Goal: Feedback & Contribution: Contribute content

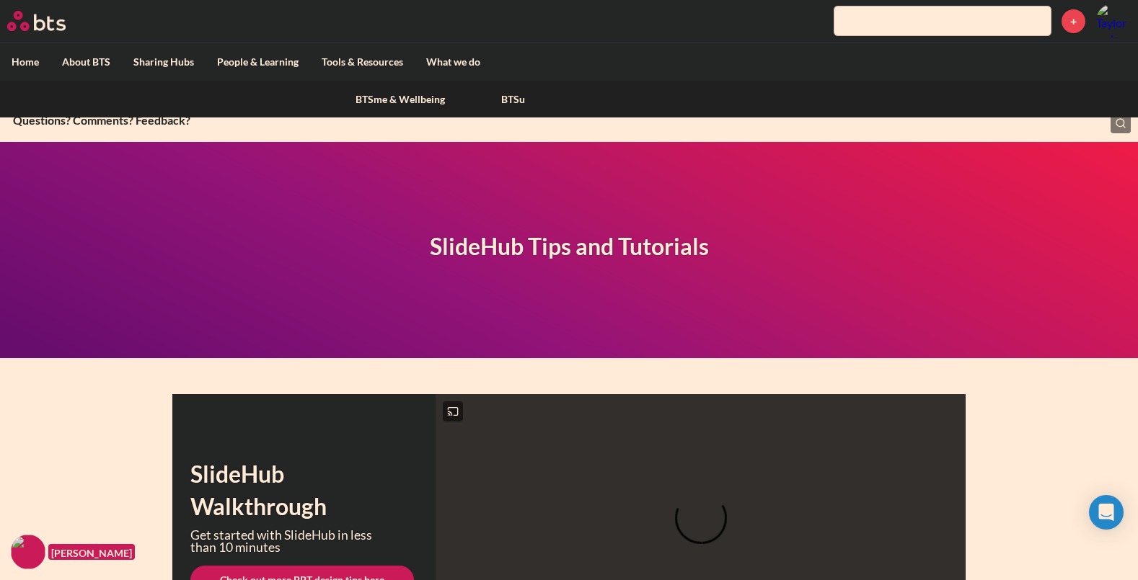
click at [225, 99] on div "BTSme & Wellbeing BTSu" at bounding box center [569, 99] width 1138 height 37
click at [238, 102] on div "BTSme & Wellbeing BTSu" at bounding box center [569, 99] width 1138 height 37
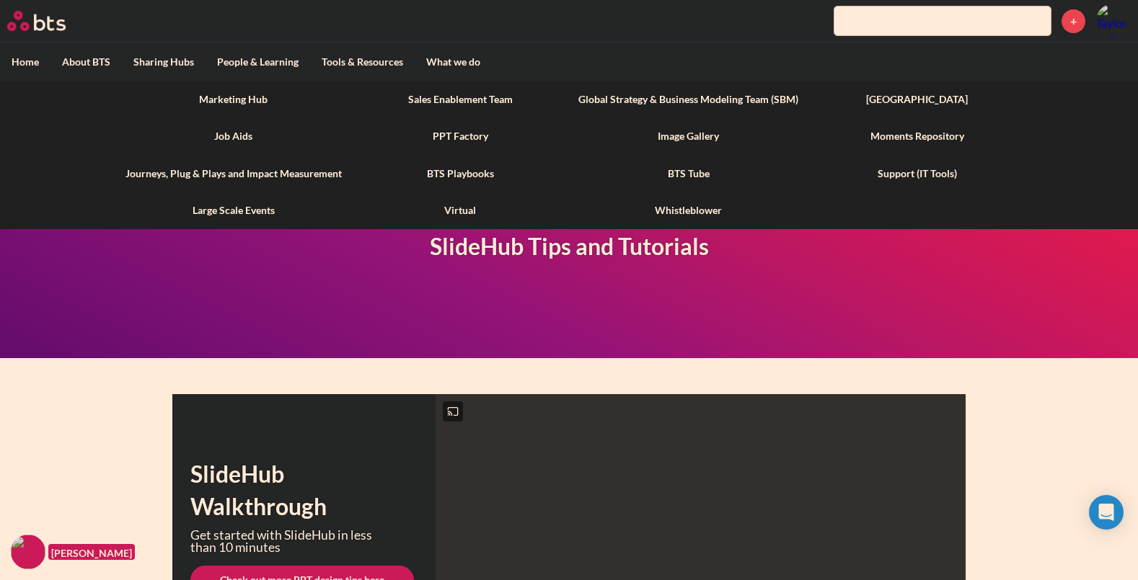
click at [257, 101] on link "Marketing Hub" at bounding box center [233, 99] width 239 height 37
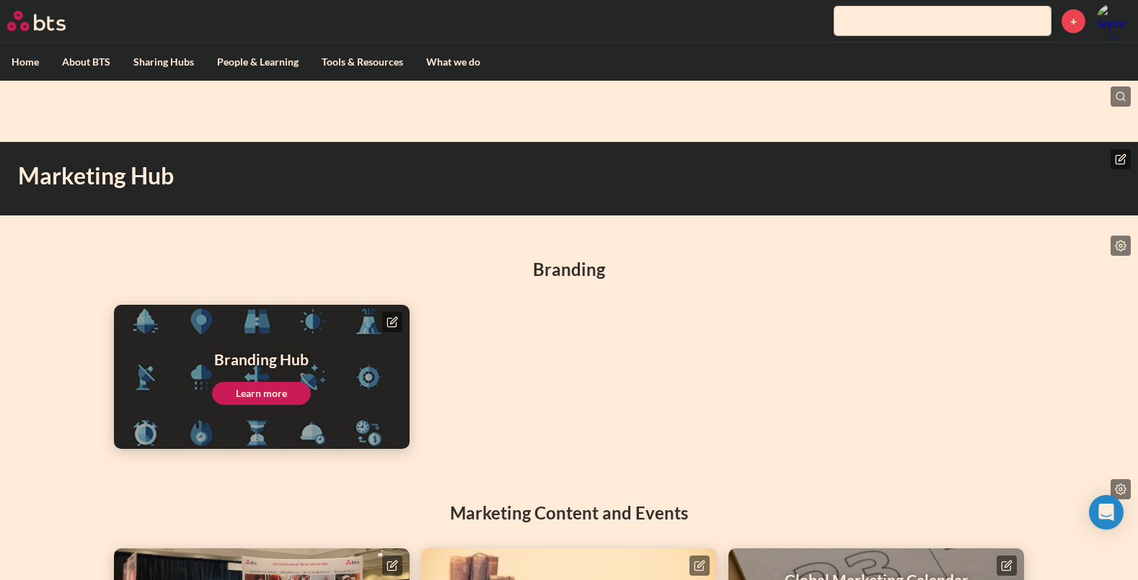
scroll to position [136, 0]
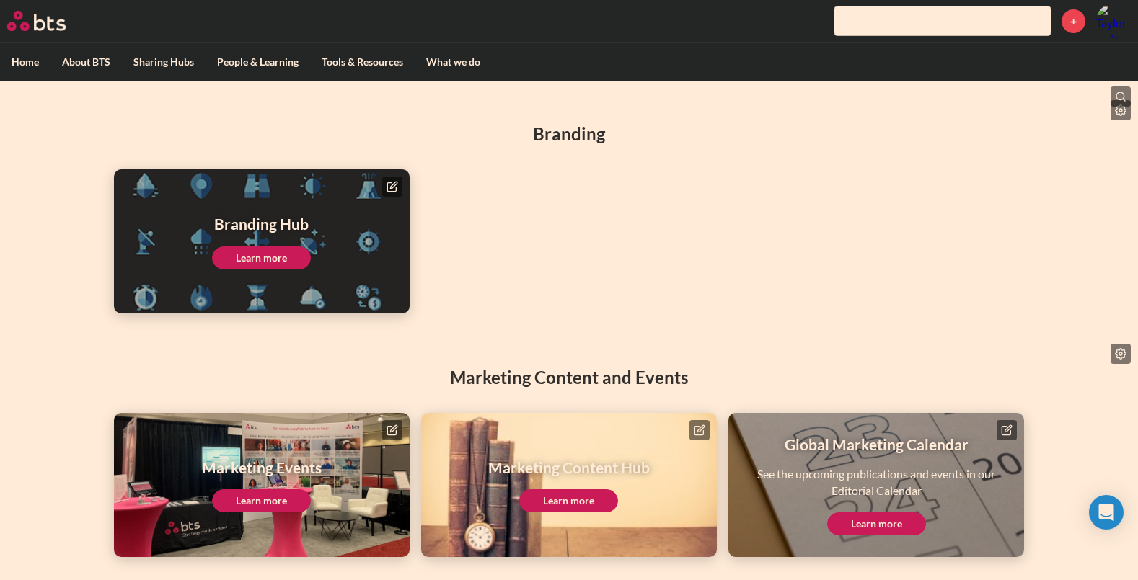
click at [567, 495] on link "Learn more" at bounding box center [568, 500] width 99 height 23
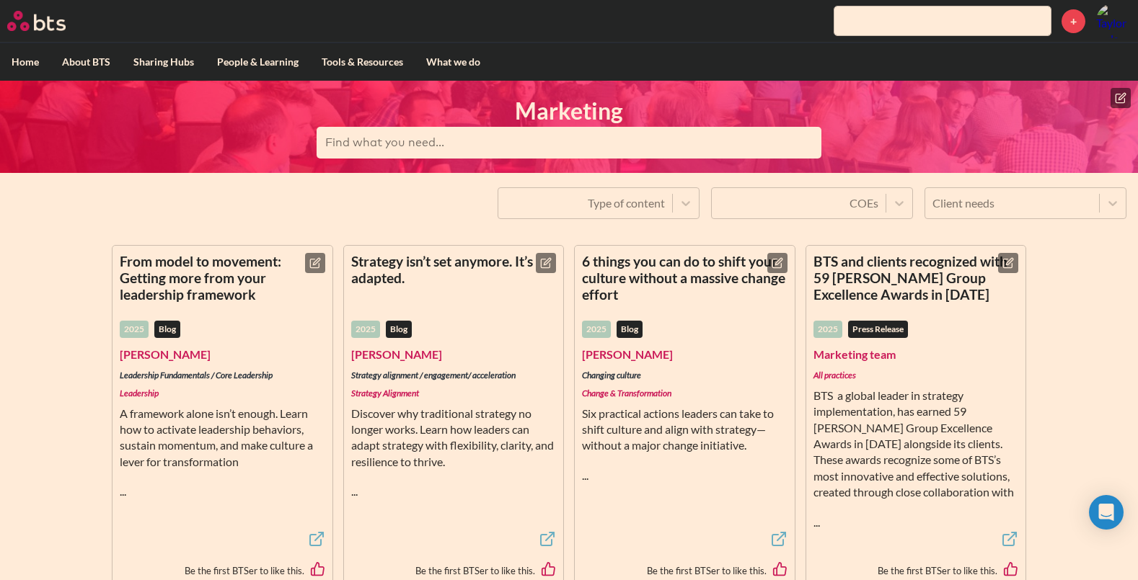
click at [1124, 94] on icon at bounding box center [1121, 96] width 6 height 6
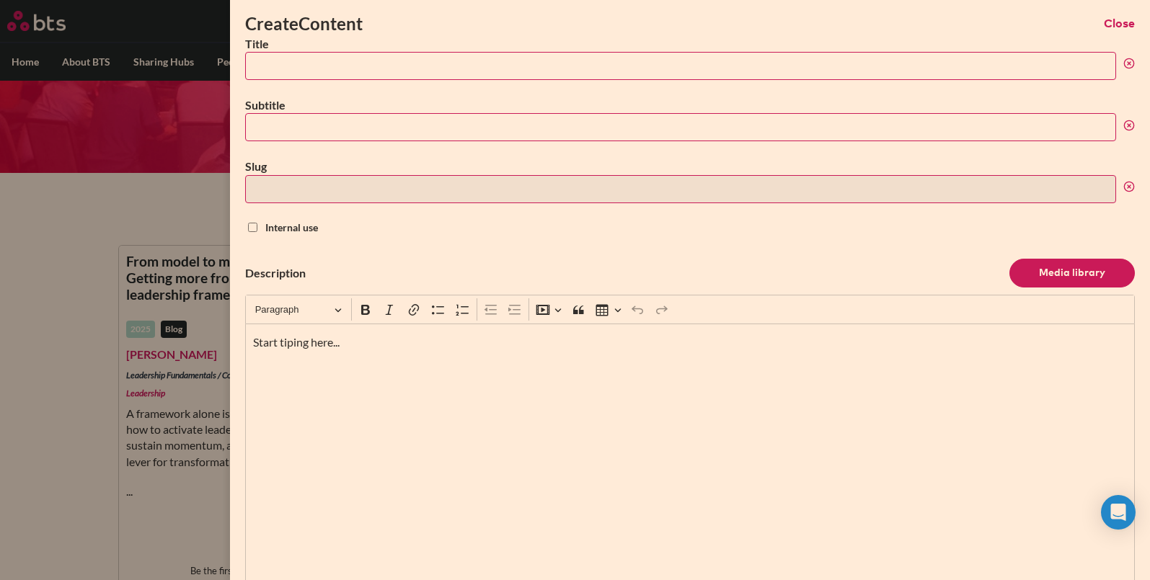
click at [290, 67] on input "Title" at bounding box center [680, 66] width 871 height 28
paste input "All strategy execution is improv now"
type input "All strategy execution is improv now"
type input "all-strategy-execution-is-improv-now"
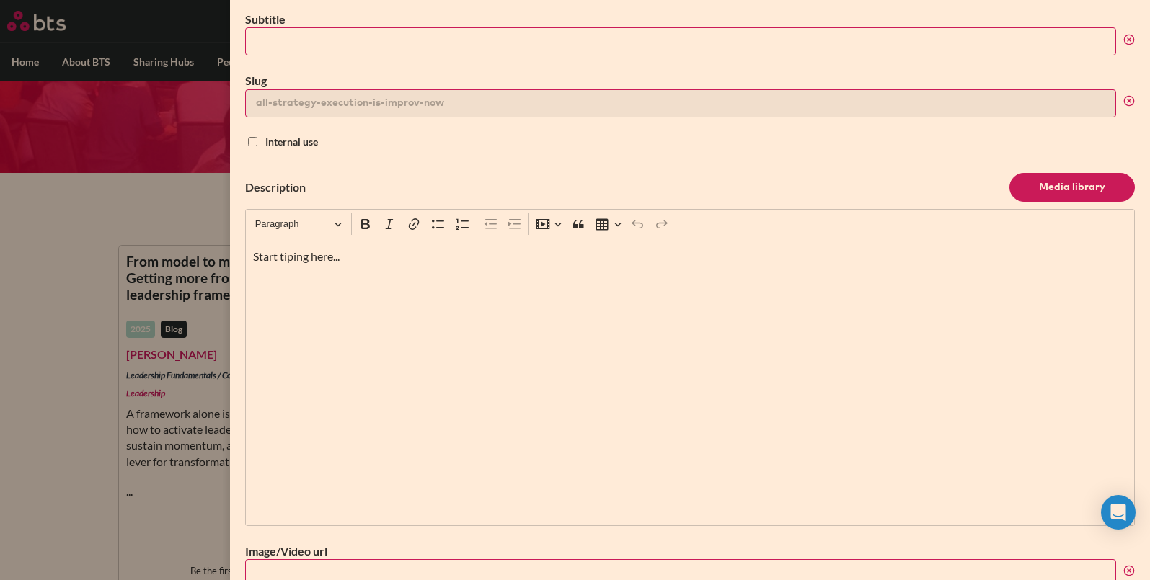
scroll to position [102, 0]
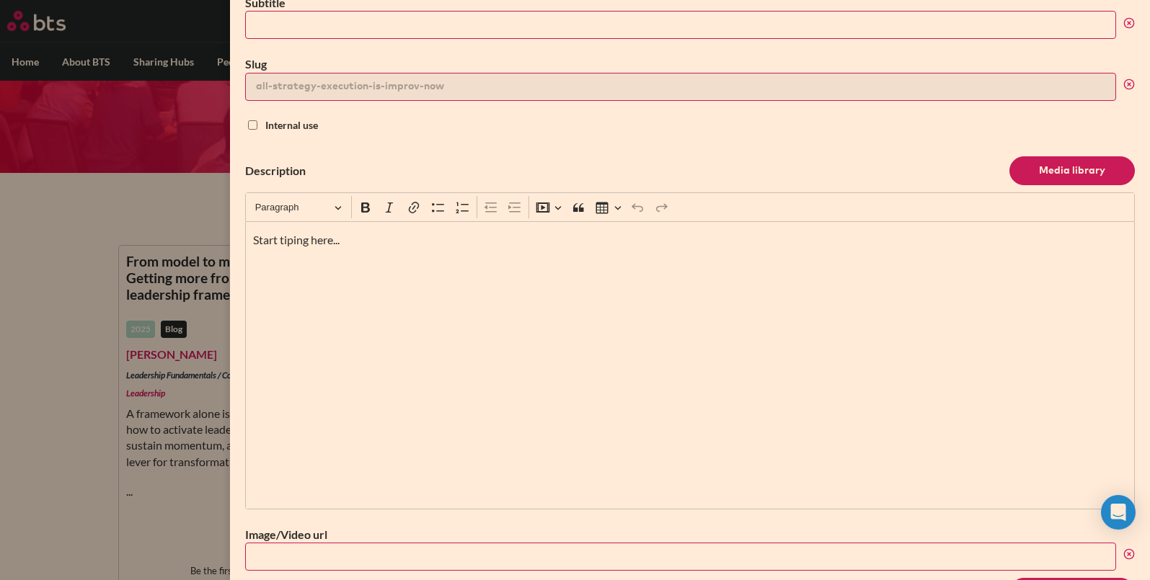
type input "All strategy execution is improv now"
click at [634, 265] on div "Start tiping here..." at bounding box center [690, 365] width 890 height 288
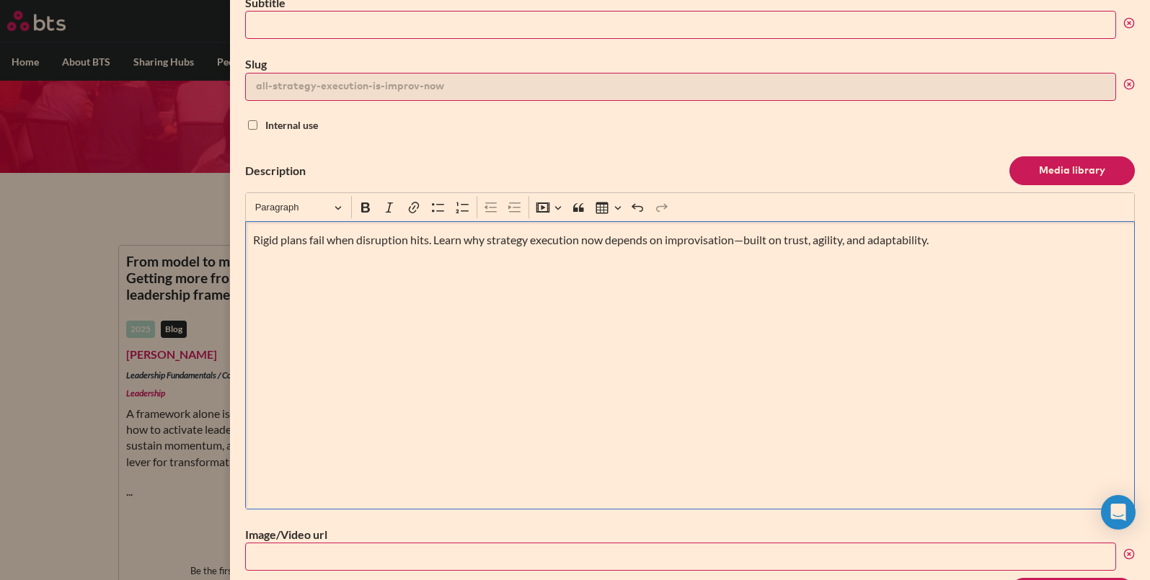
click at [698, 172] on header "Description Media library" at bounding box center [690, 170] width 890 height 43
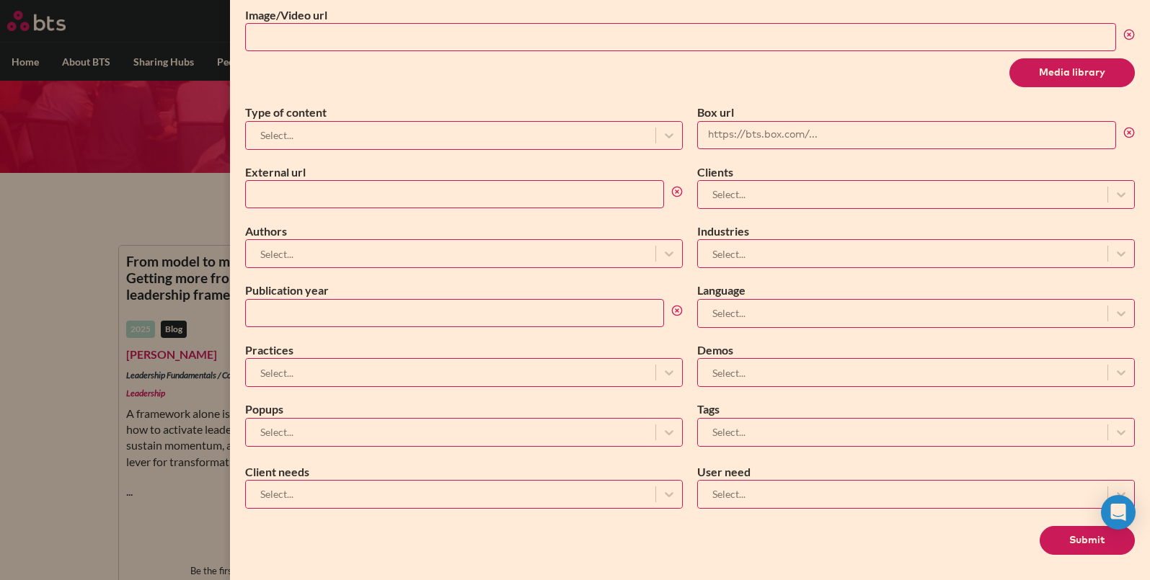
scroll to position [626, 0]
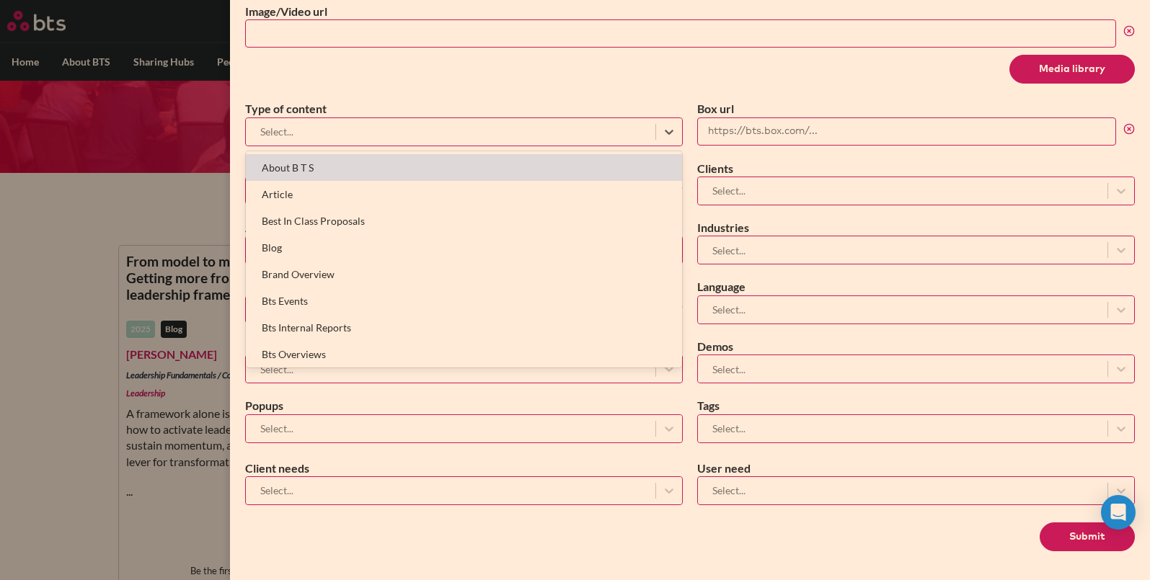
click at [528, 136] on div at bounding box center [450, 132] width 395 height 18
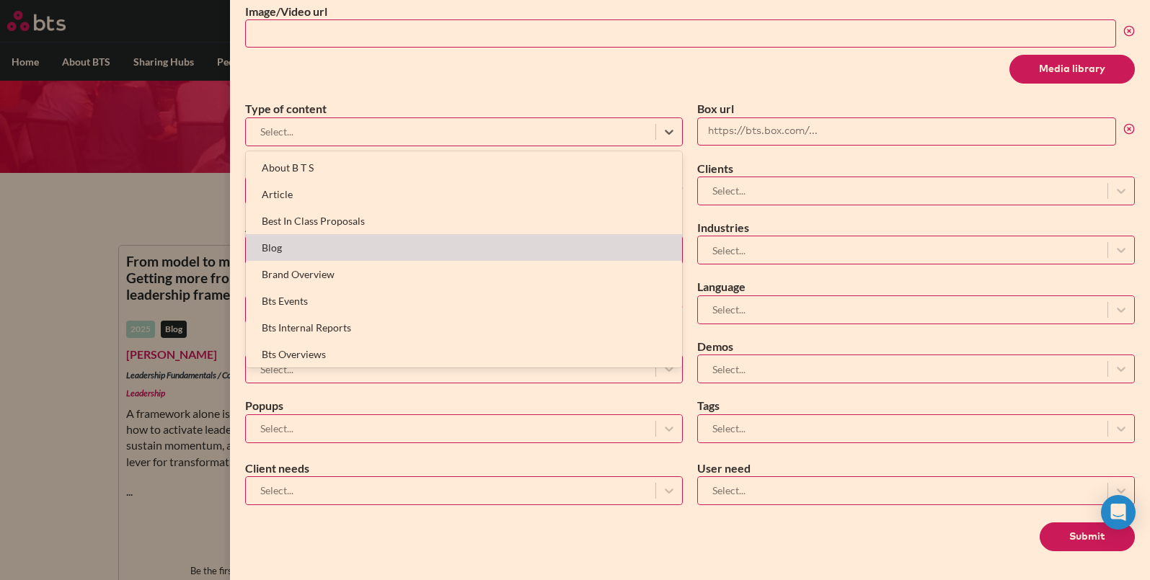
click at [432, 237] on div "Blog" at bounding box center [464, 247] width 436 height 27
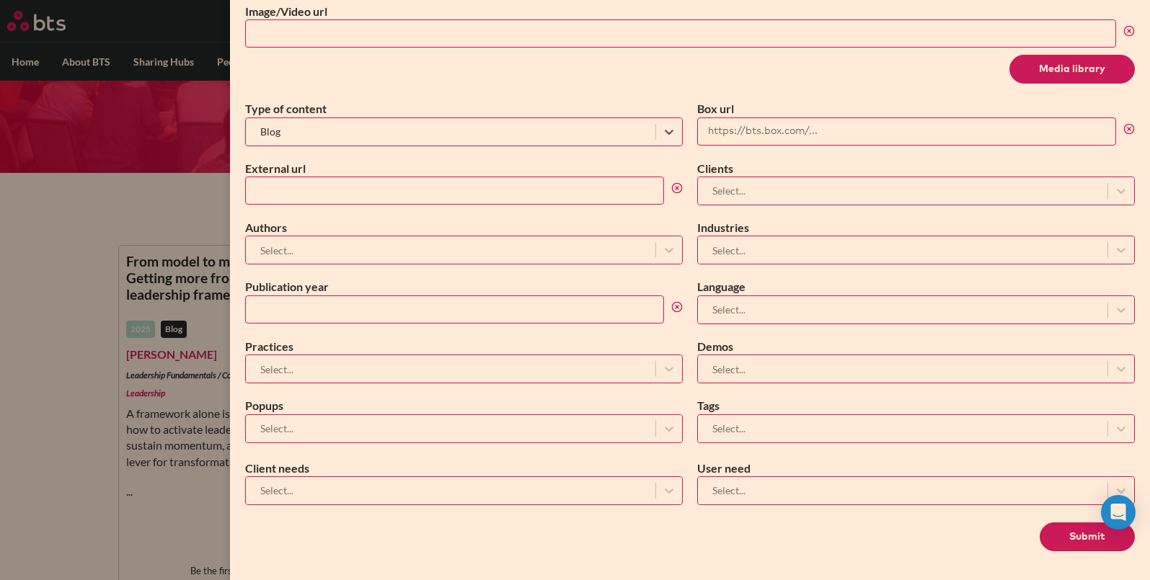
click at [346, 191] on input "External url" at bounding box center [454, 191] width 419 height 28
paste input "https://bts.com/insights/strategy-execution-improv/"
type input "https://bts.com/insights/strategy-execution-improv/"
click at [332, 257] on div at bounding box center [450, 250] width 395 height 18
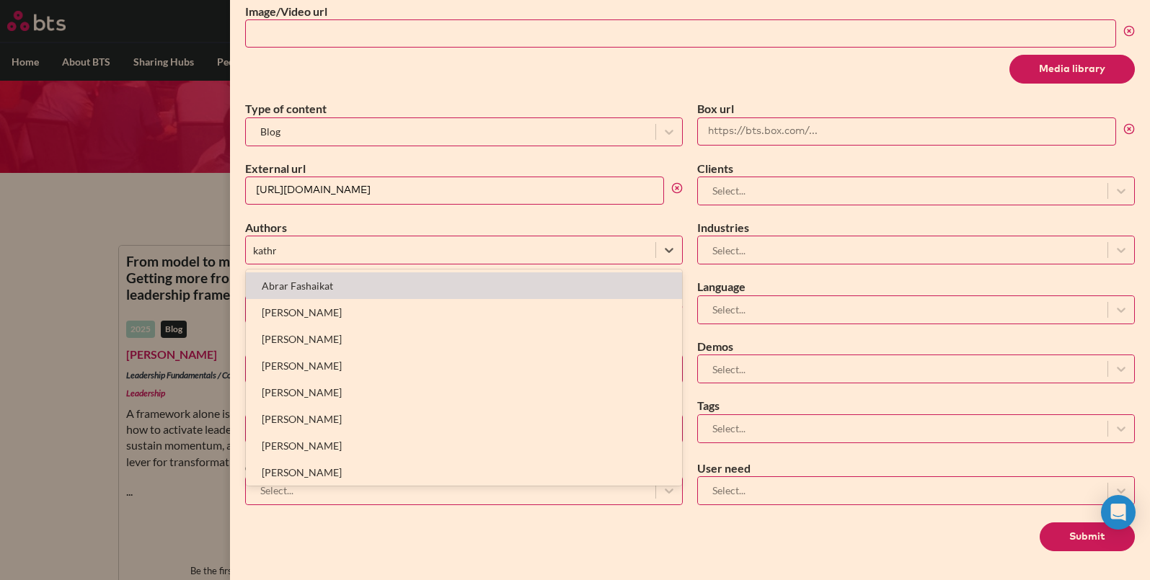
type input "kathry"
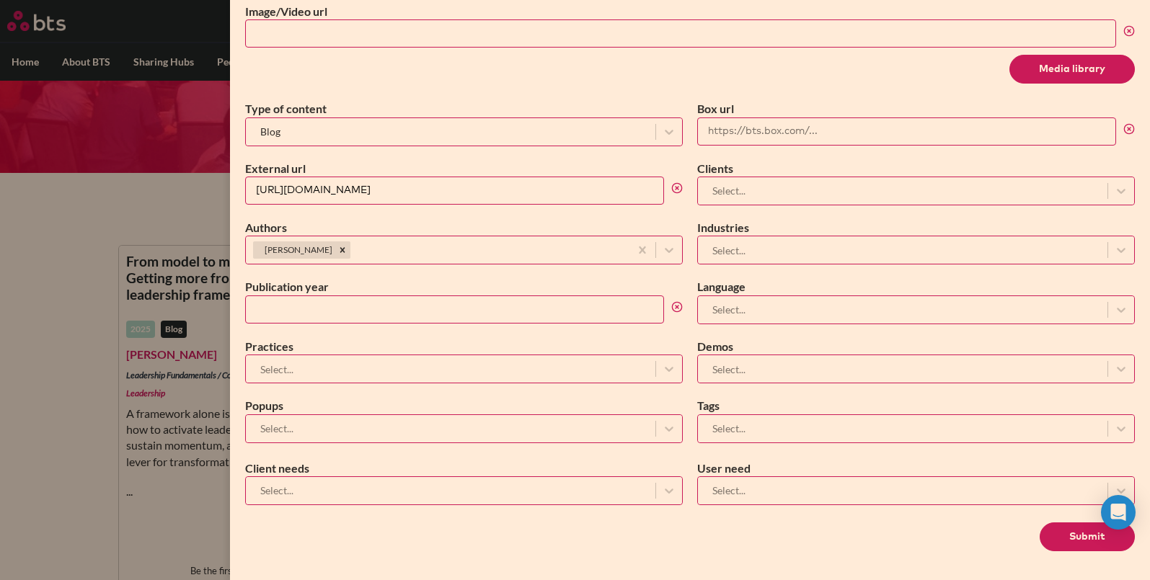
click at [356, 316] on input "Publication year" at bounding box center [454, 310] width 419 height 28
type input "2025"
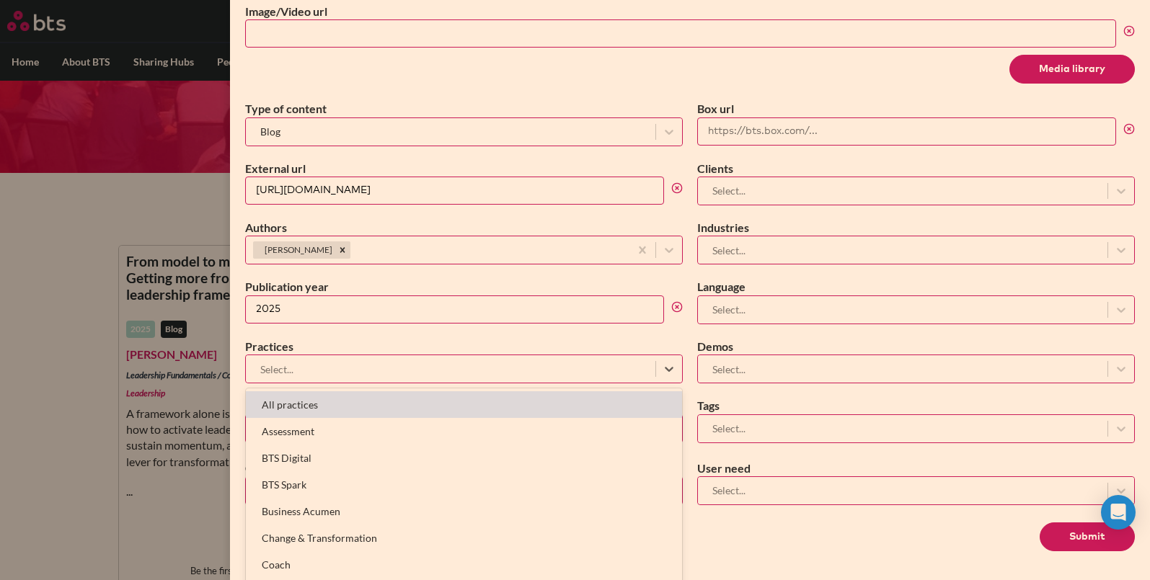
click at [340, 373] on div at bounding box center [450, 369] width 395 height 18
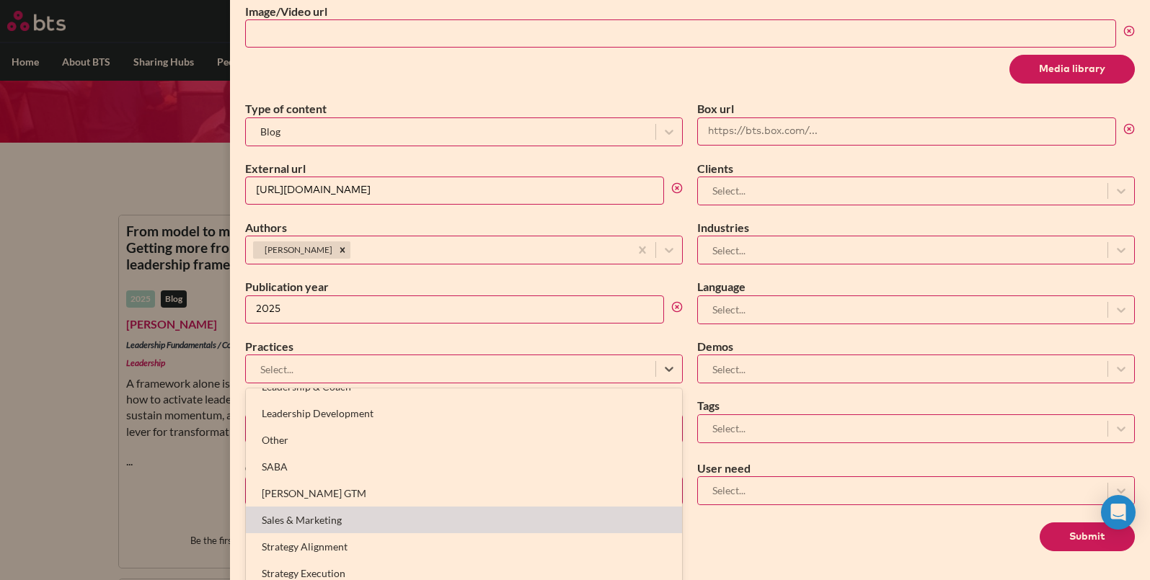
scroll to position [376, 0]
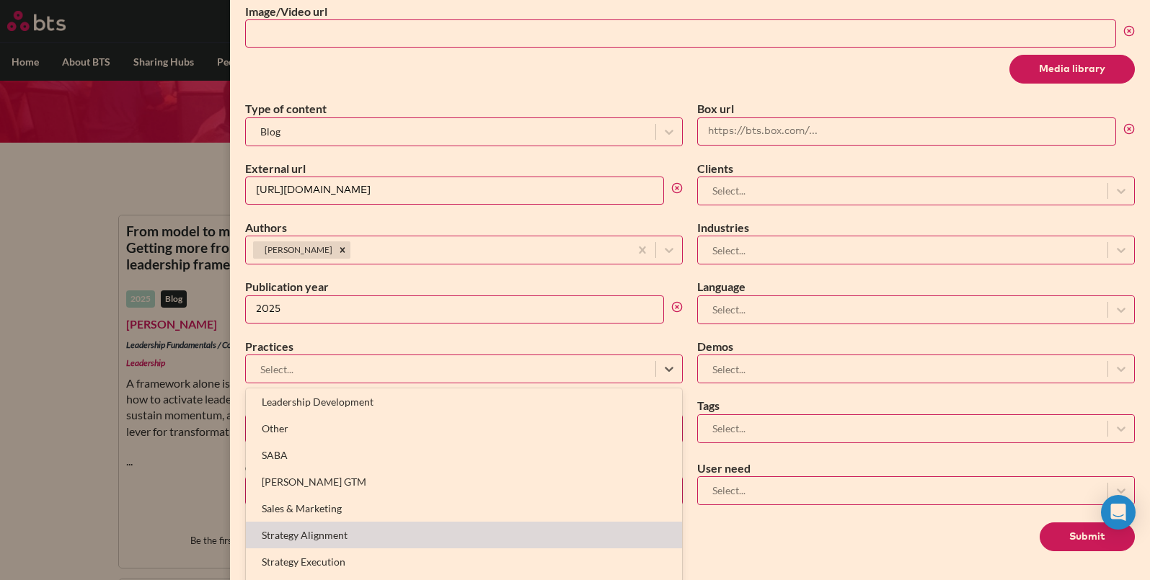
click at [840, 562] on div "Create Content Close Title All strategy execution is improv now Subtitle Slug a…" at bounding box center [690, 290] width 920 height 580
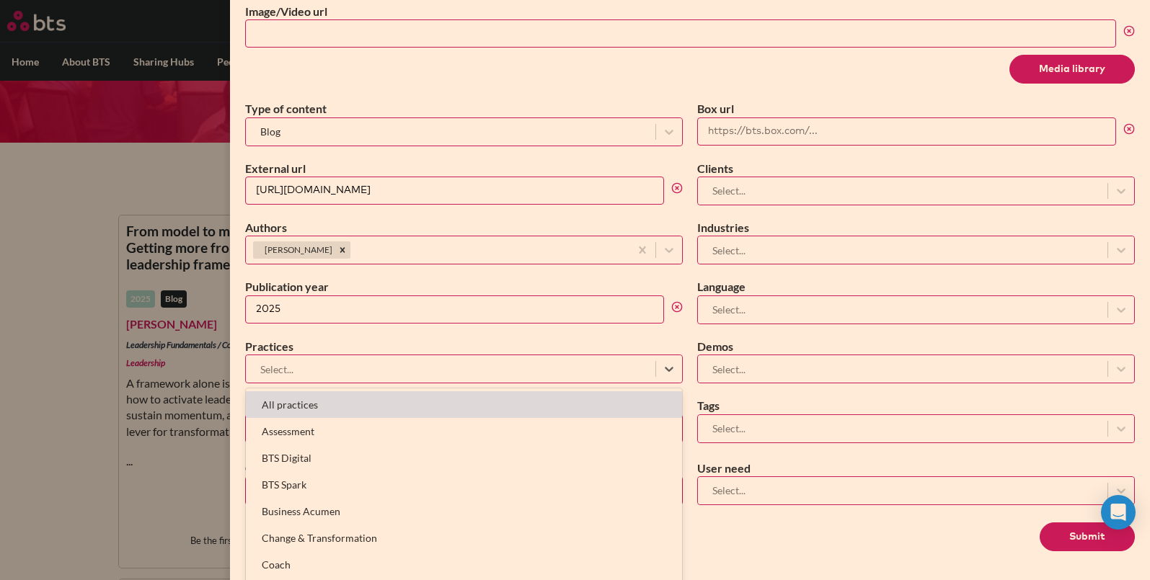
drag, startPoint x: 427, startPoint y: 367, endPoint x: 423, endPoint y: 410, distance: 43.4
click at [426, 367] on div at bounding box center [450, 369] width 395 height 18
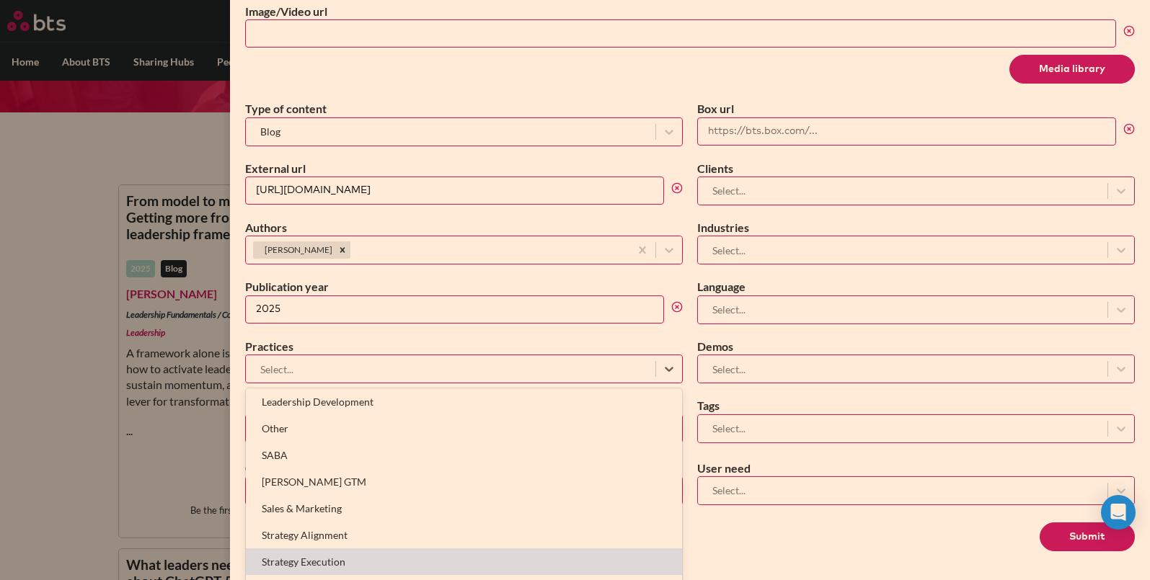
click at [396, 558] on div "Strategy Execution" at bounding box center [464, 562] width 436 height 27
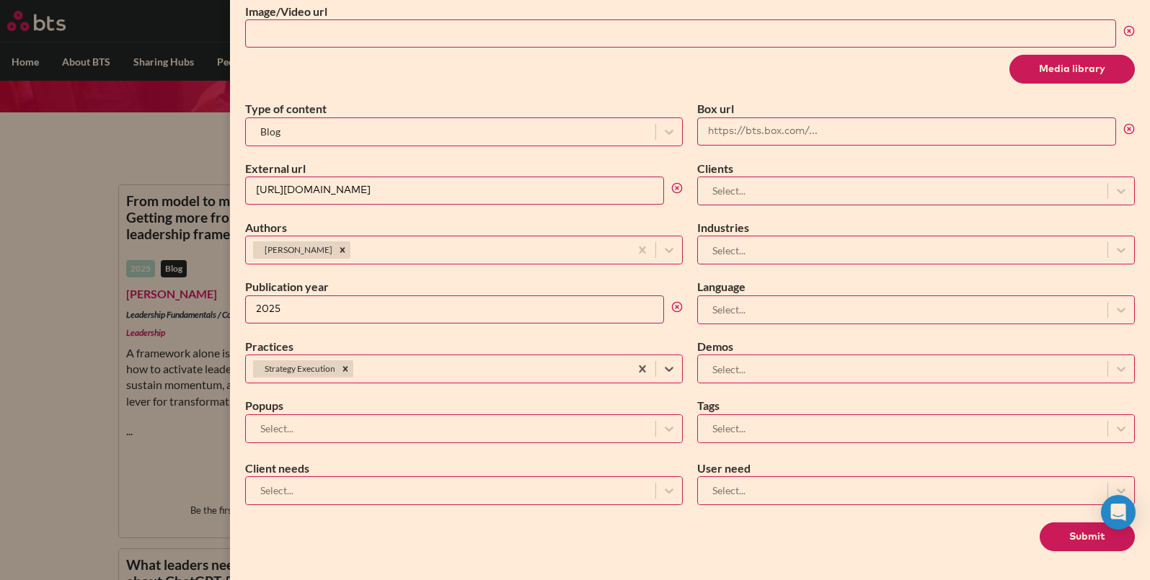
click at [326, 495] on div at bounding box center [450, 491] width 395 height 18
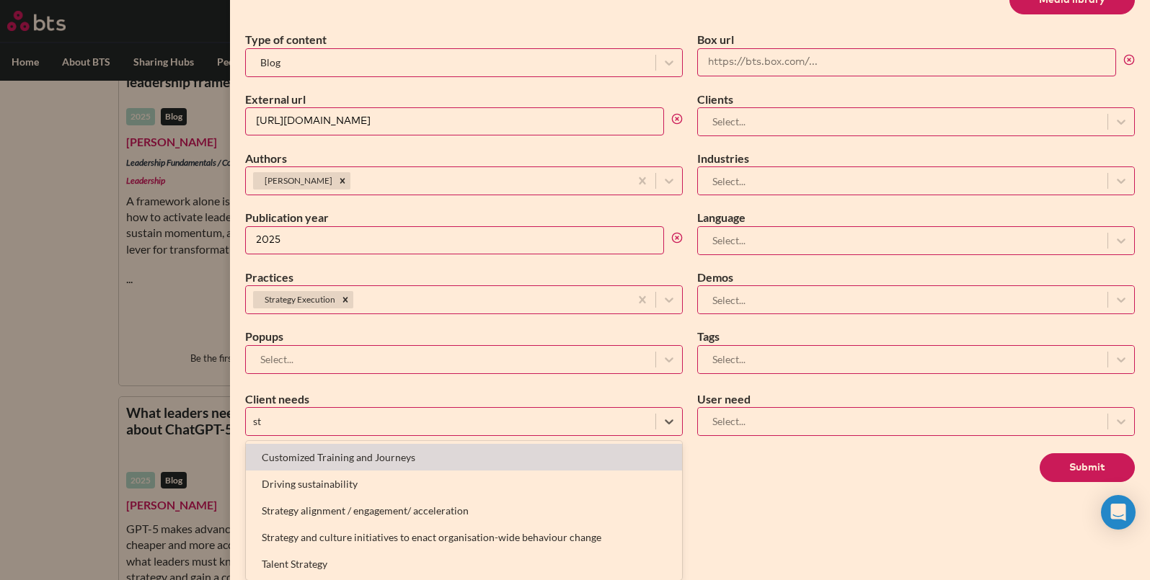
scroll to position [642, 0]
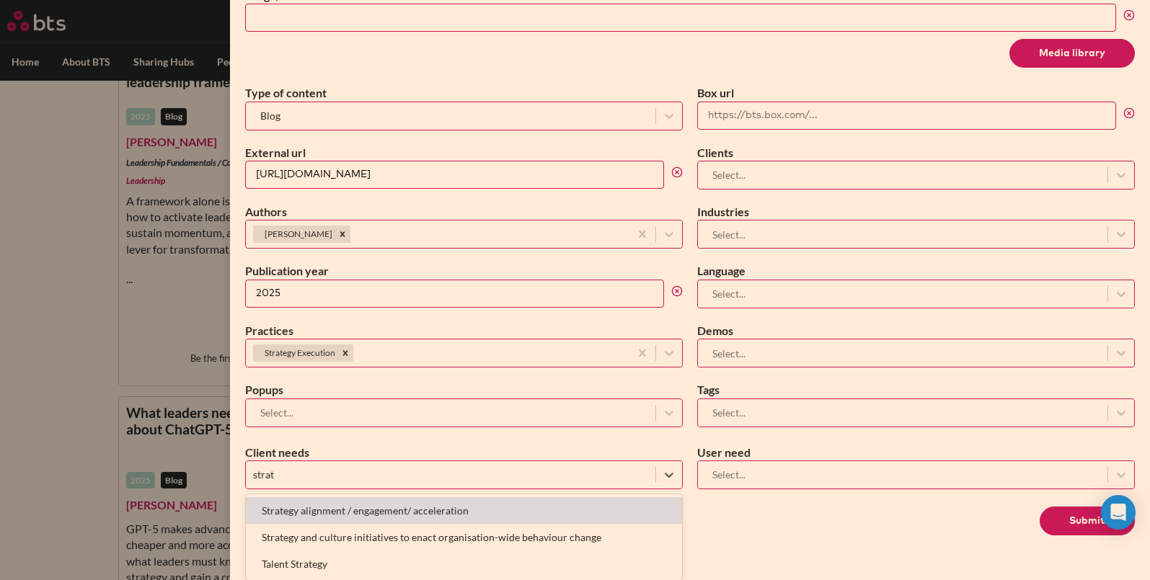
type input "strate"
click at [360, 513] on div "Strategy alignment / engagement/ acceleration" at bounding box center [464, 510] width 436 height 27
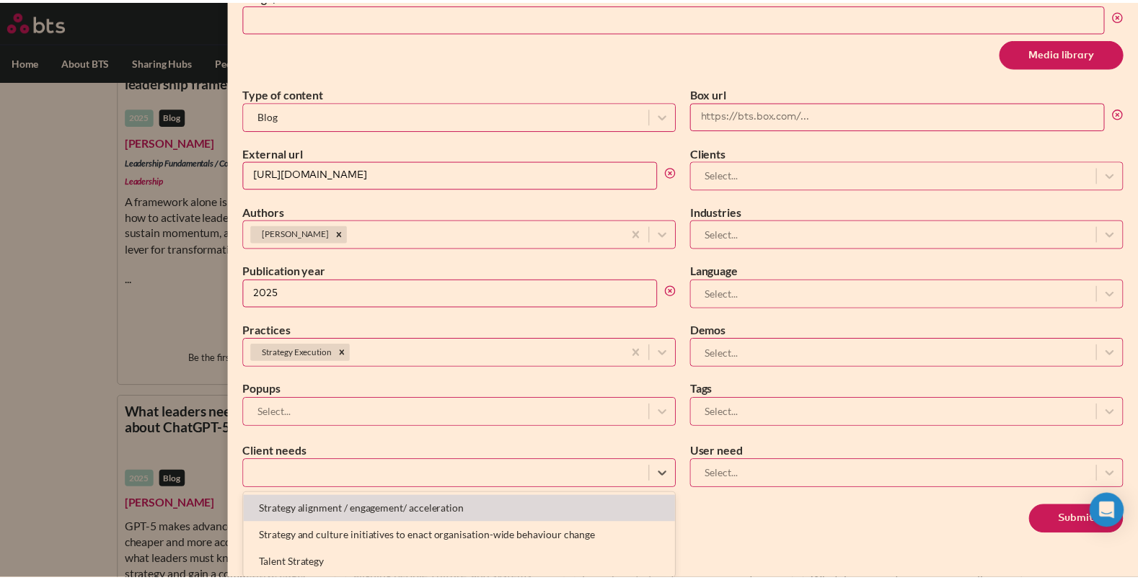
scroll to position [626, 0]
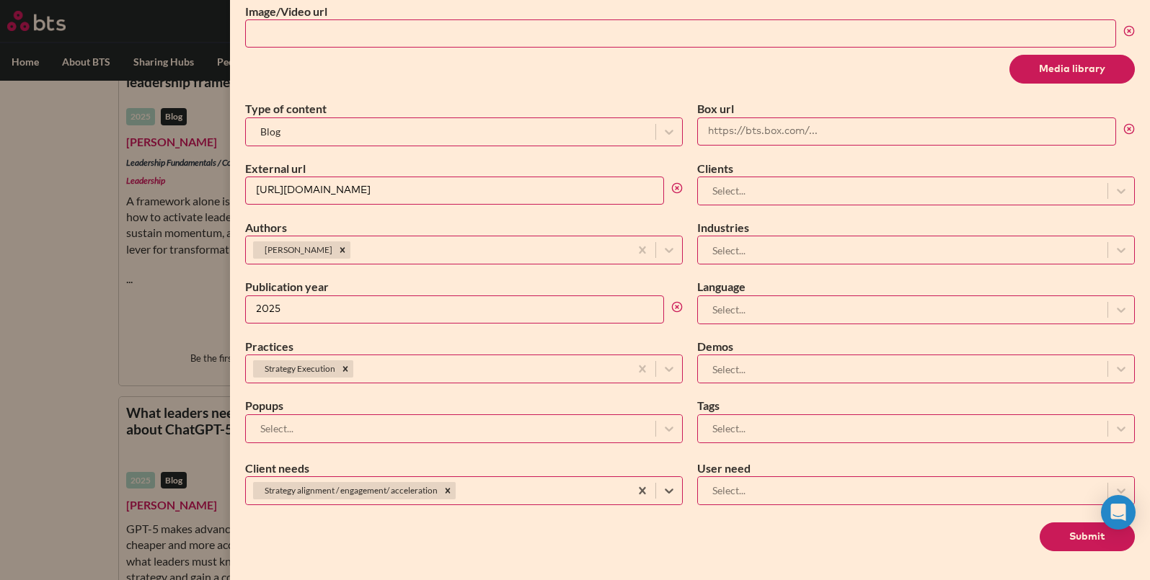
click at [762, 306] on div at bounding box center [902, 310] width 395 height 18
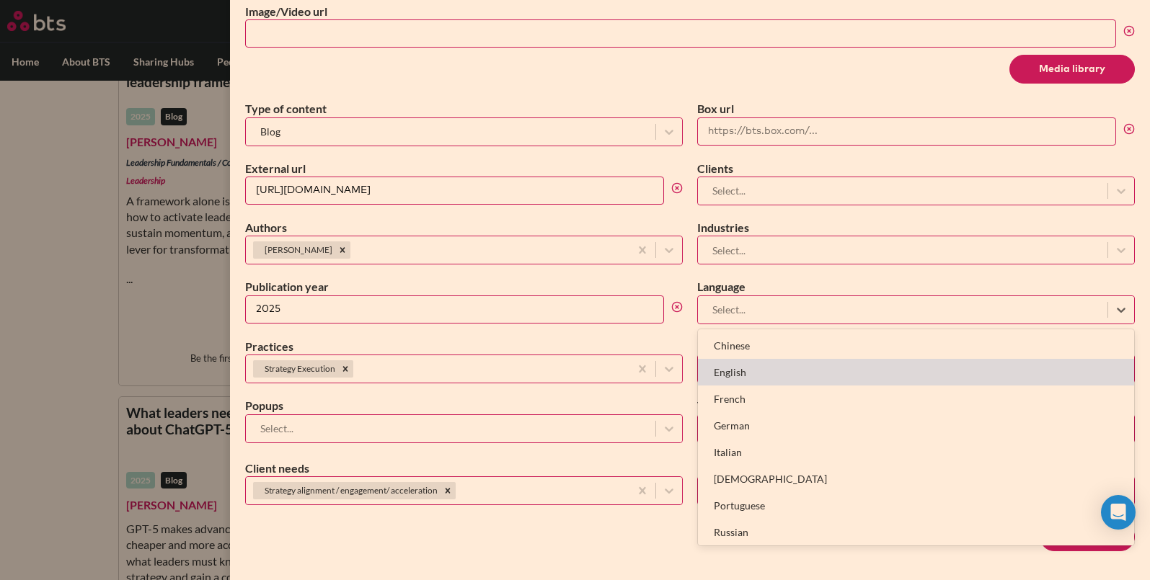
click at [773, 359] on div "English" at bounding box center [916, 372] width 436 height 27
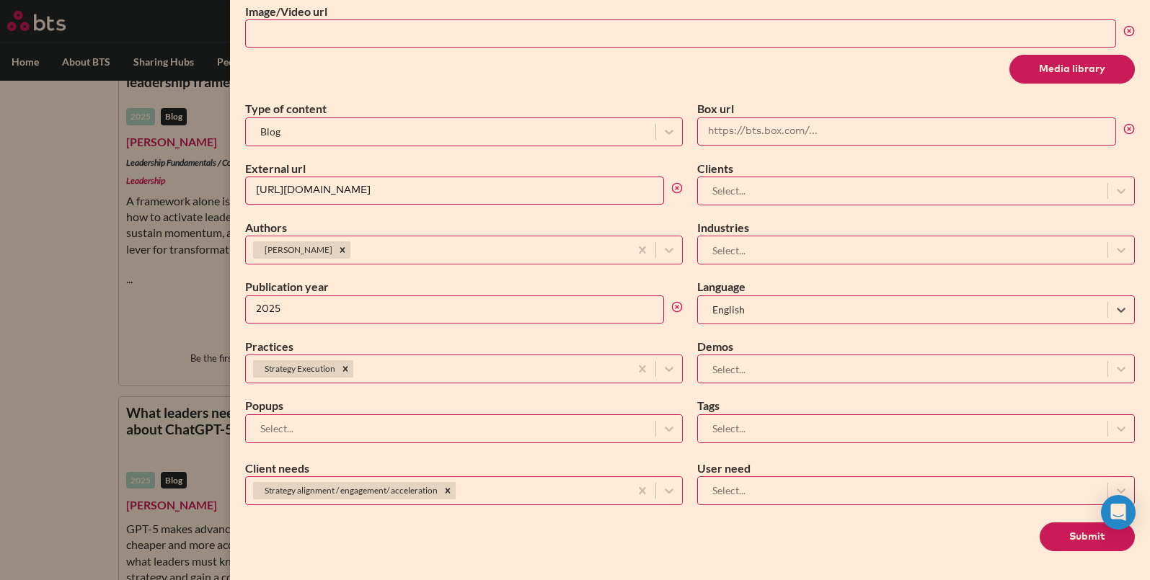
click at [1073, 546] on button "Submit" at bounding box center [1087, 537] width 95 height 29
